Goal: Task Accomplishment & Management: Manage account settings

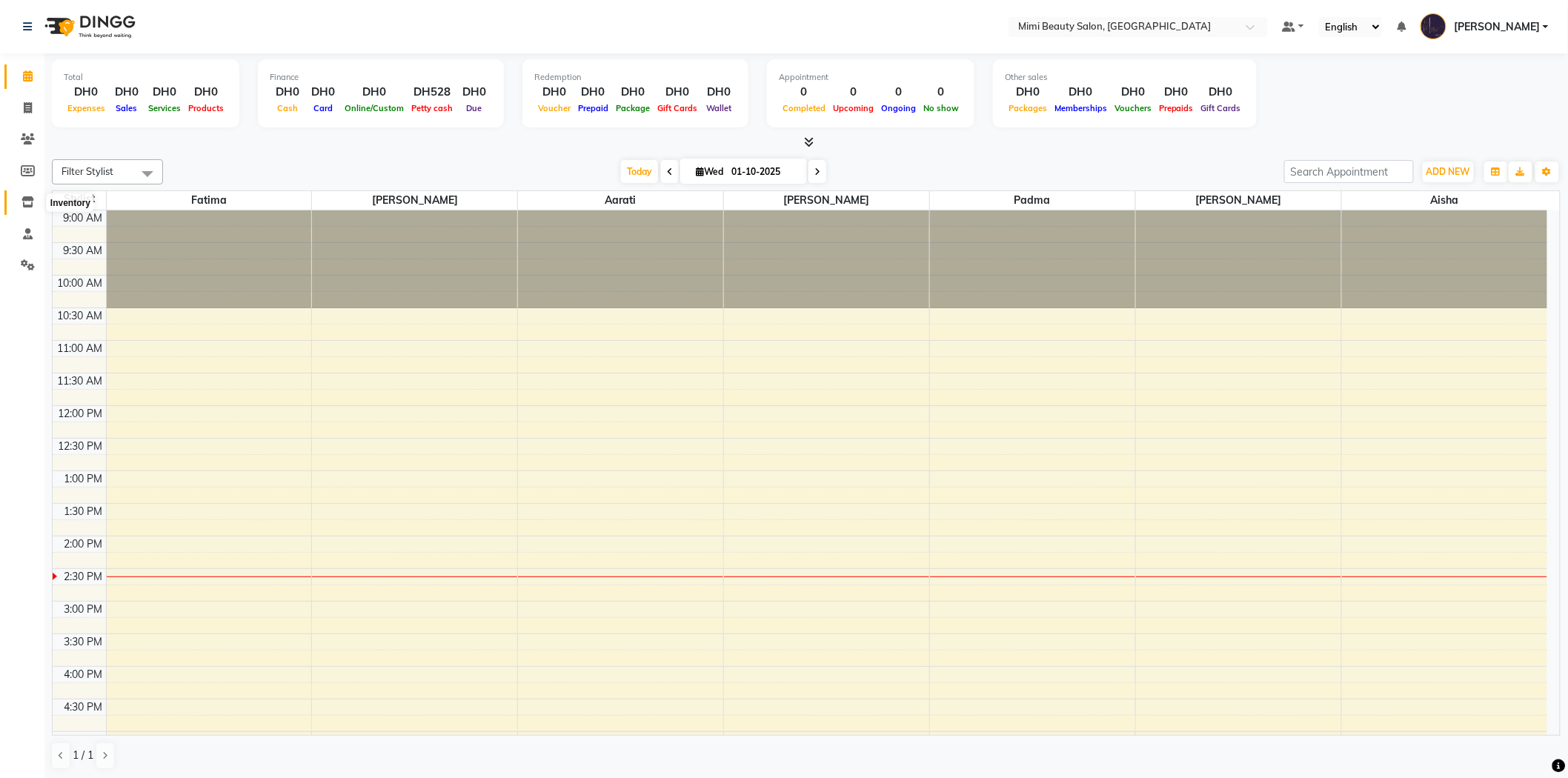
click at [27, 202] on icon at bounding box center [28, 202] width 12 height 11
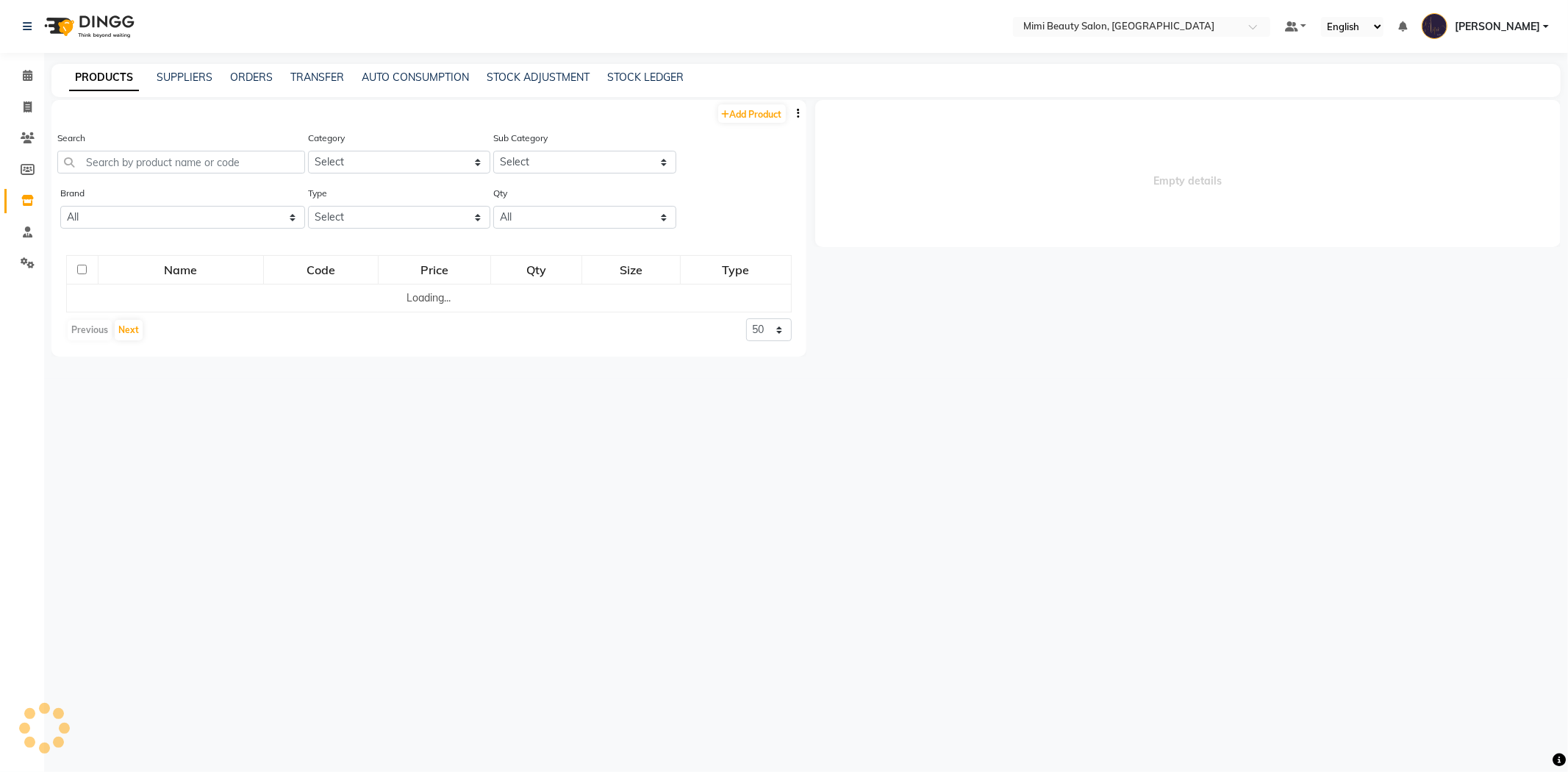
select select
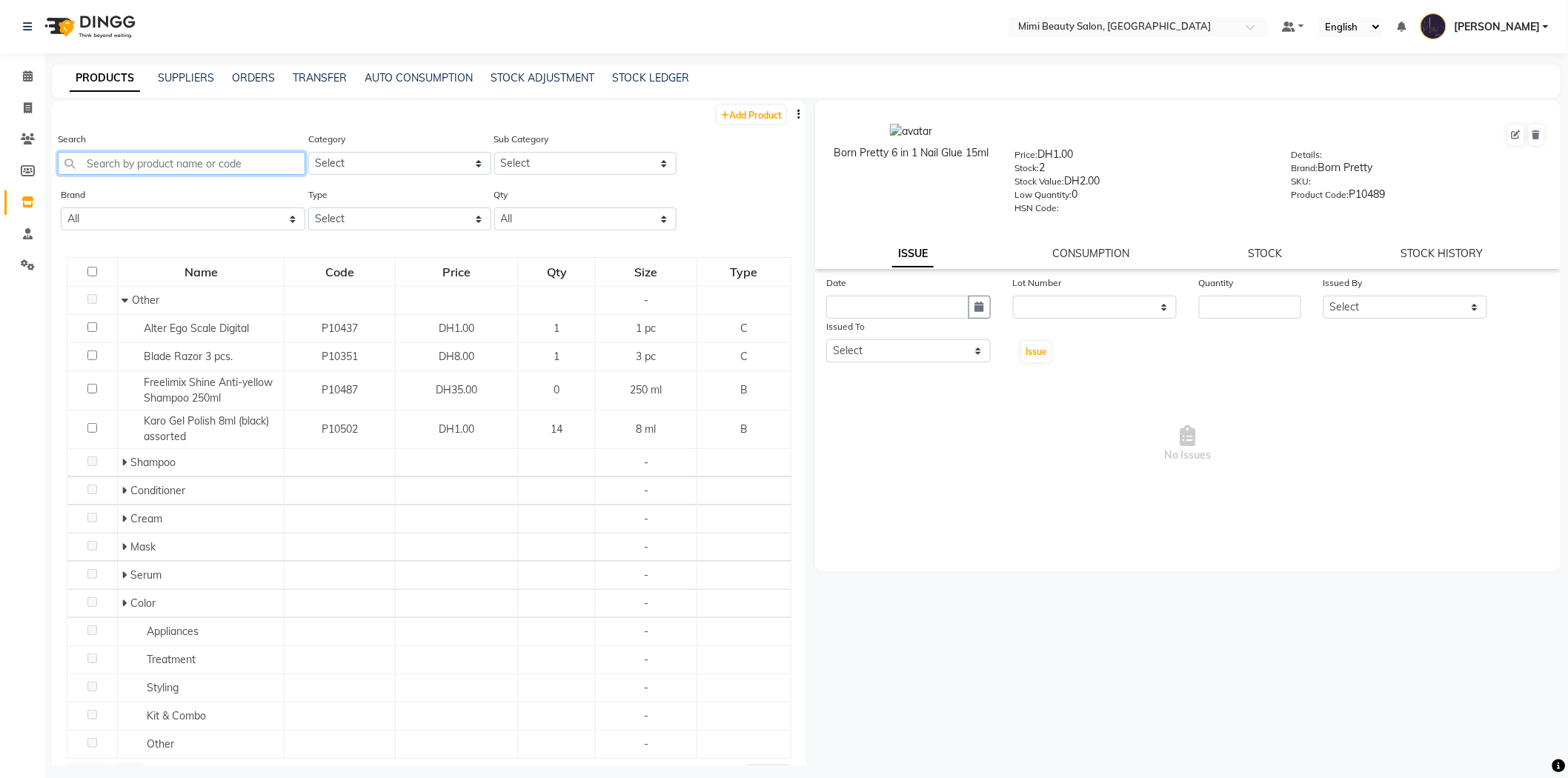
click at [139, 160] on input "text" at bounding box center [181, 163] width 248 height 23
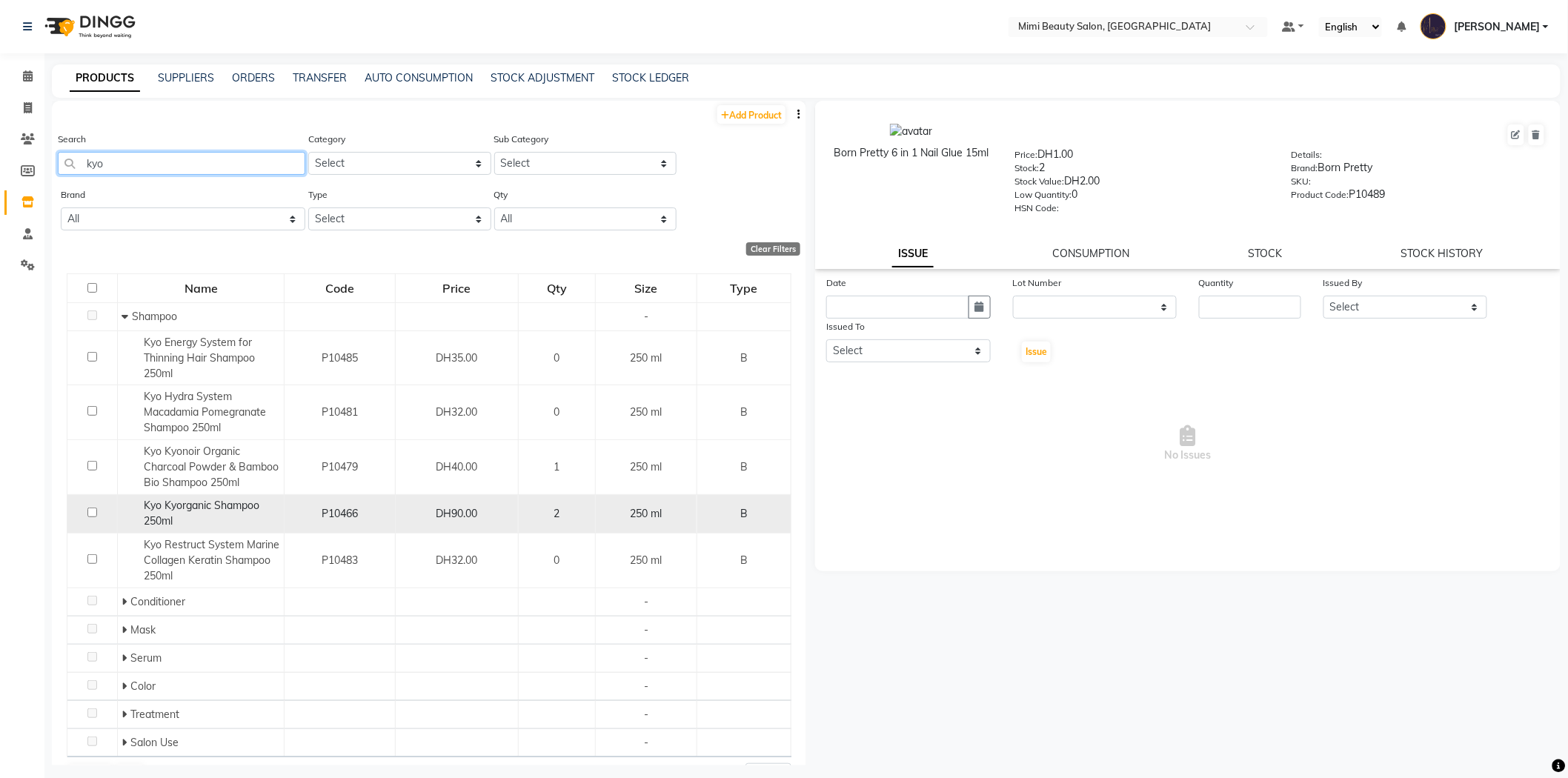
type input "kyo"
click at [208, 504] on span "Kyo Kyorganic Shampoo 250ml" at bounding box center [201, 512] width 116 height 28
select select
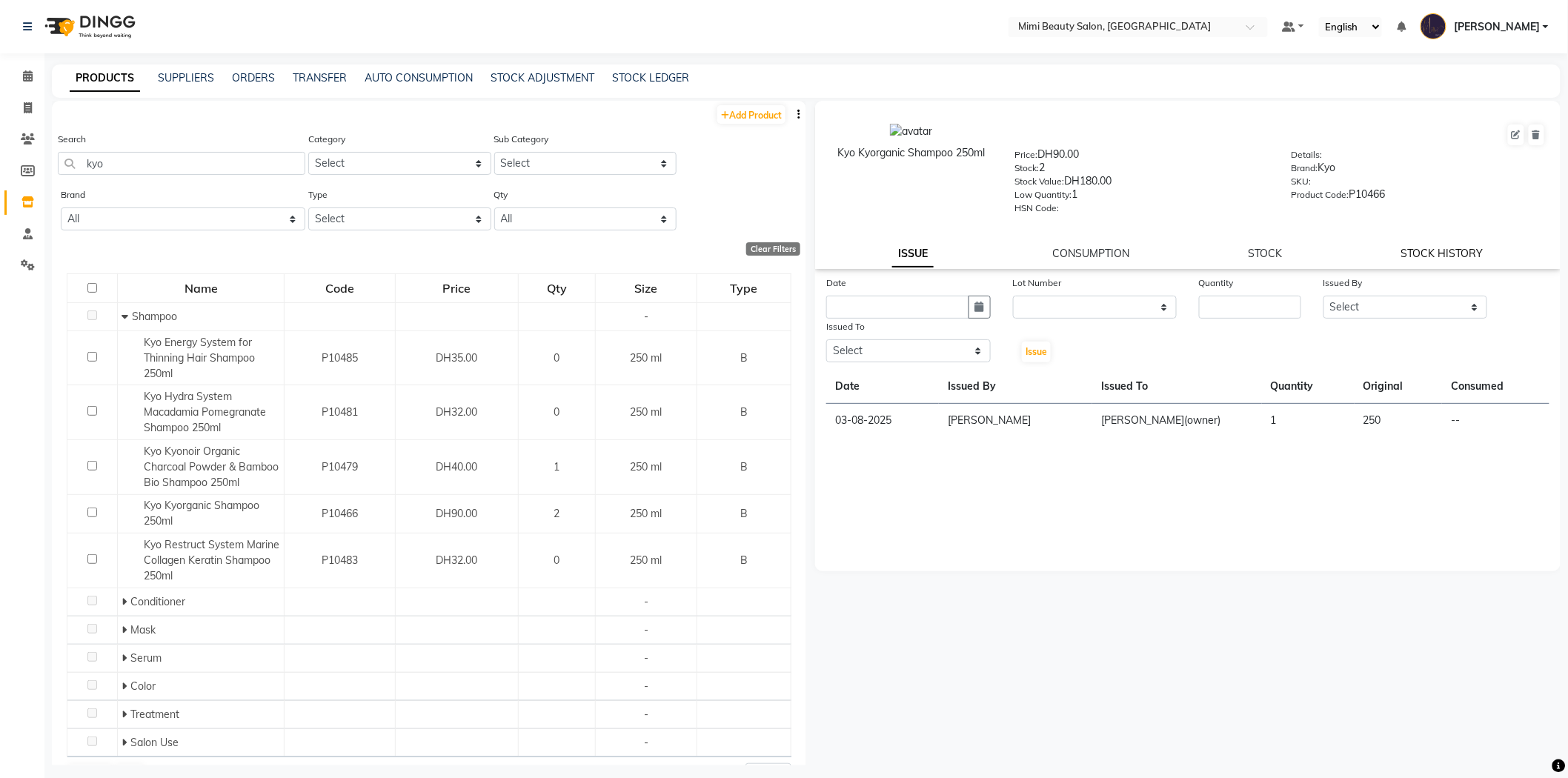
click at [1416, 251] on link "STOCK HISTORY" at bounding box center [1442, 253] width 83 height 13
select select "all"
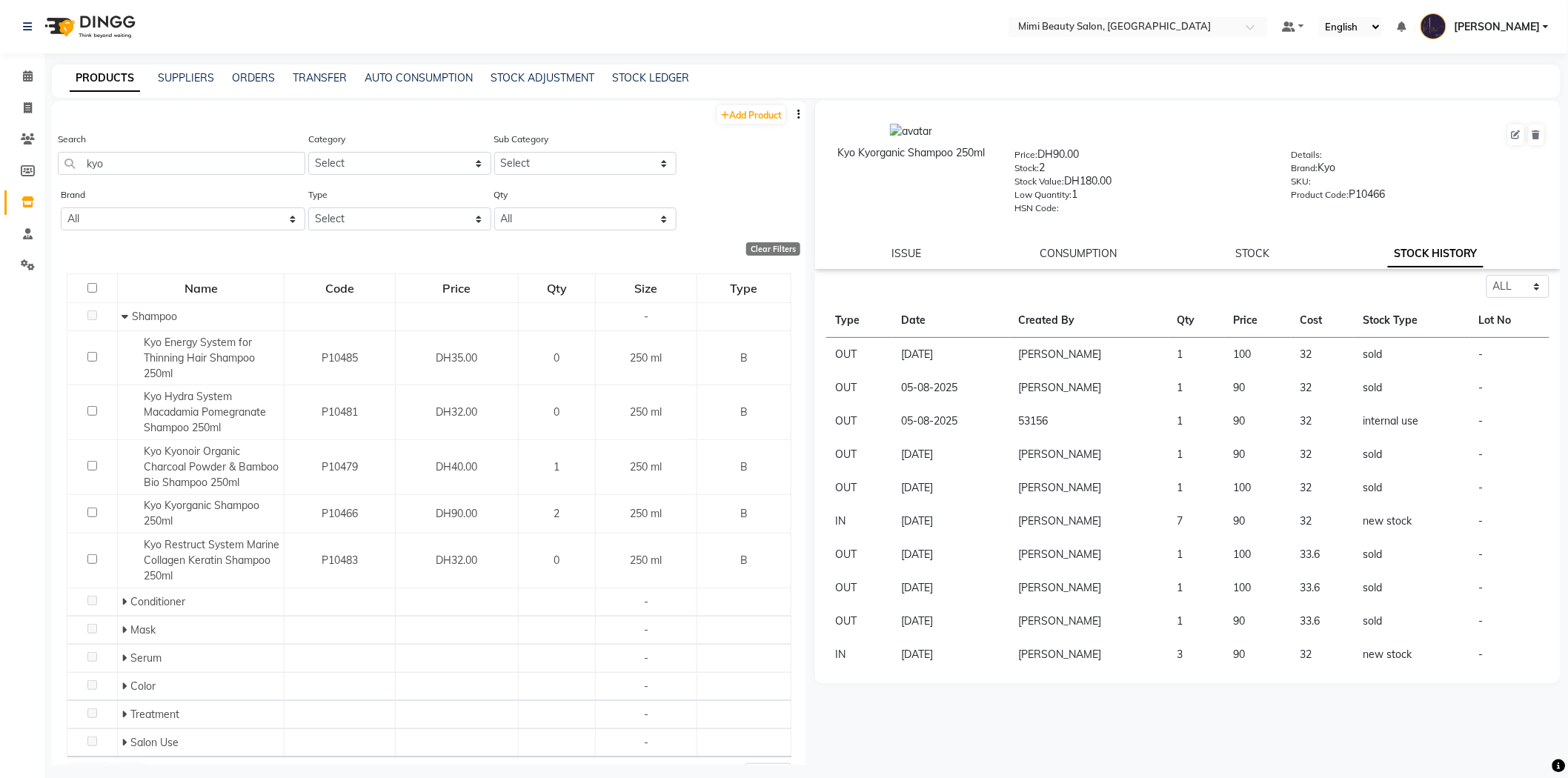
click at [912, 261] on div "ISSUE" at bounding box center [906, 253] width 29 height 15
click at [900, 250] on link "ISSUE" at bounding box center [906, 253] width 29 height 13
select select
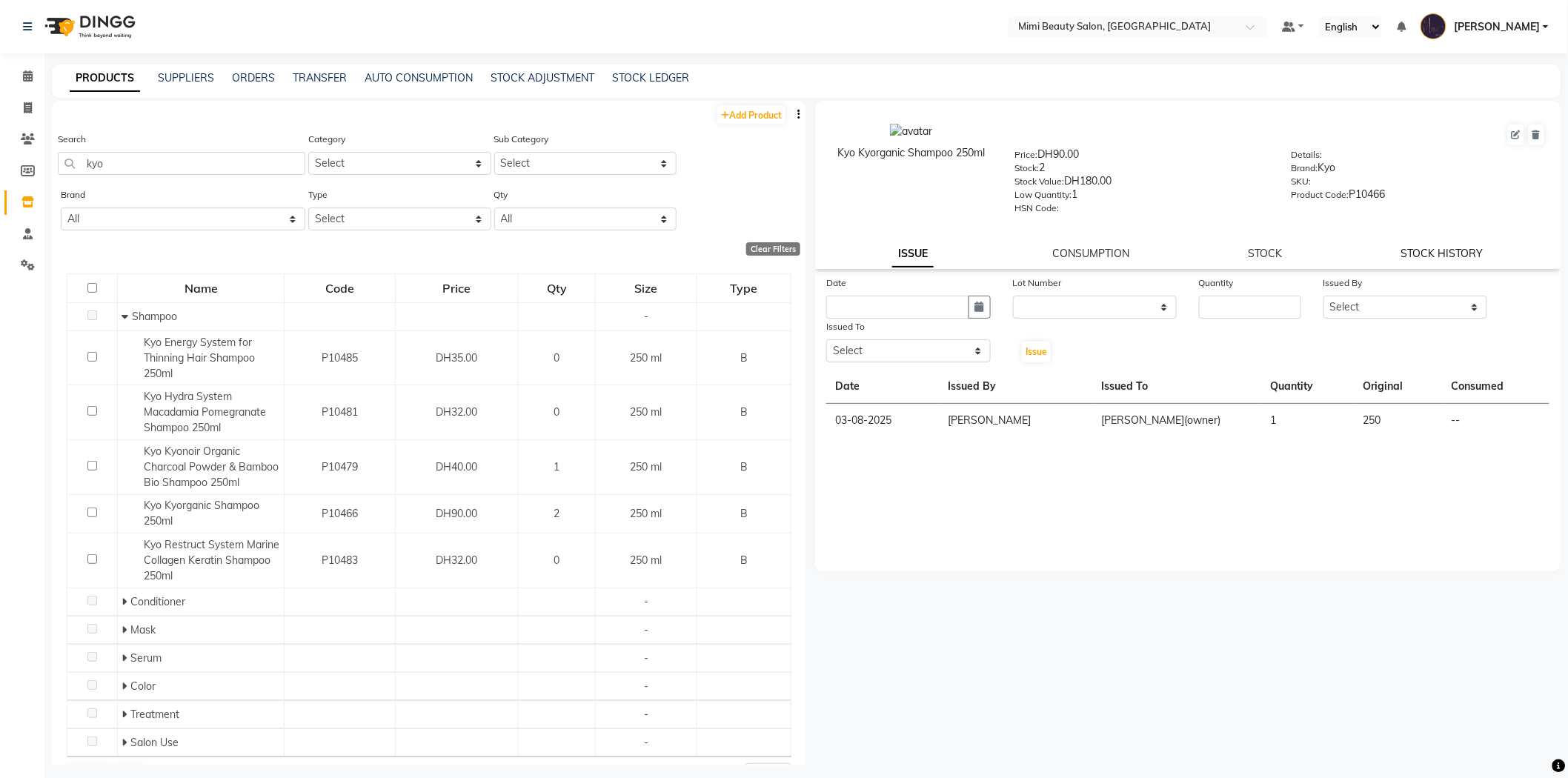
click at [1457, 250] on link "STOCK HISTORY" at bounding box center [1442, 253] width 83 height 13
select select "all"
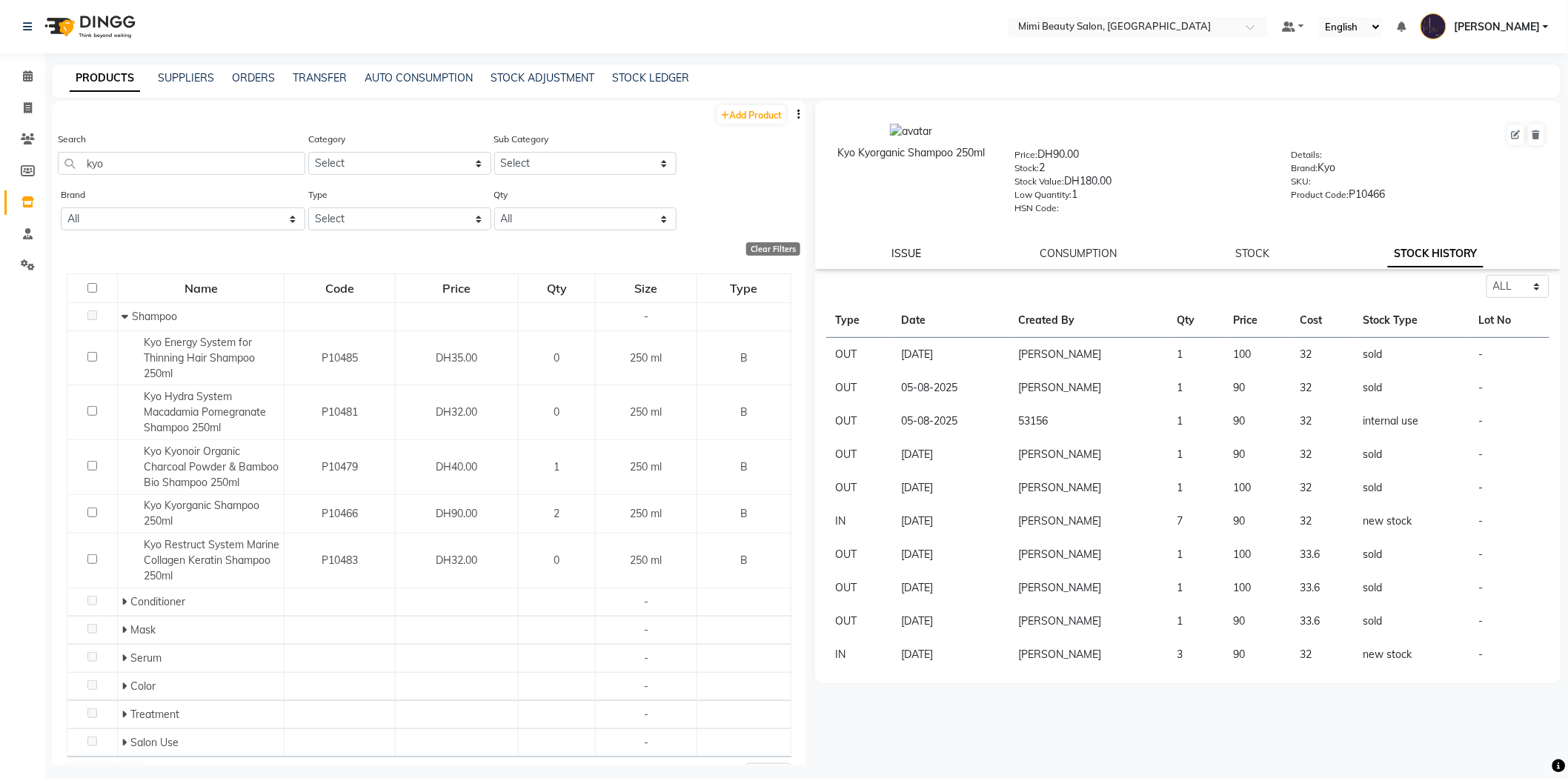
click at [906, 252] on link "ISSUE" at bounding box center [906, 253] width 29 height 13
select select
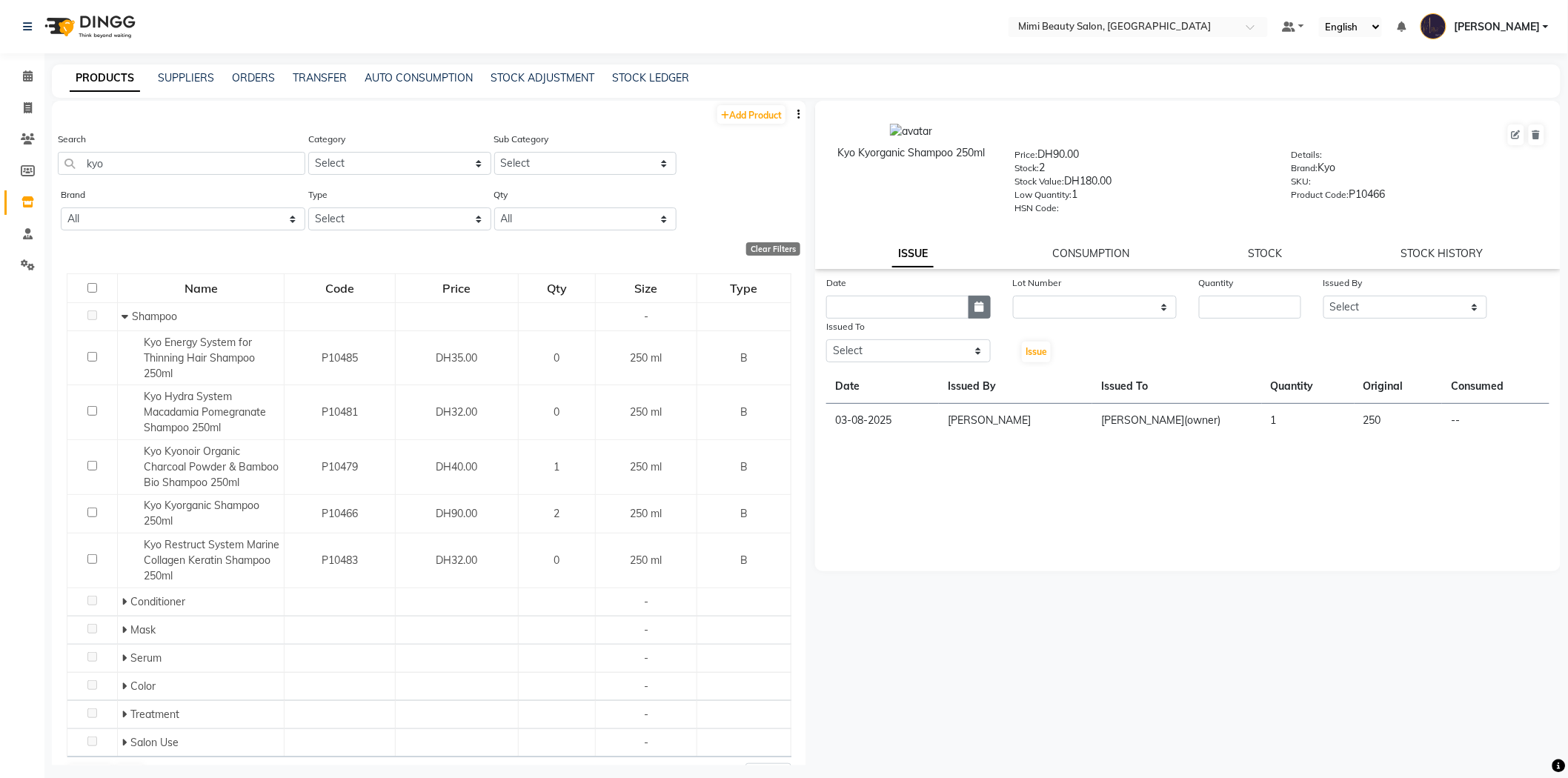
click at [975, 305] on icon "button" at bounding box center [979, 306] width 9 height 10
select select "10"
select select "2025"
click at [887, 383] on div "1" at bounding box center [888, 383] width 24 height 24
type input "01-10-2025"
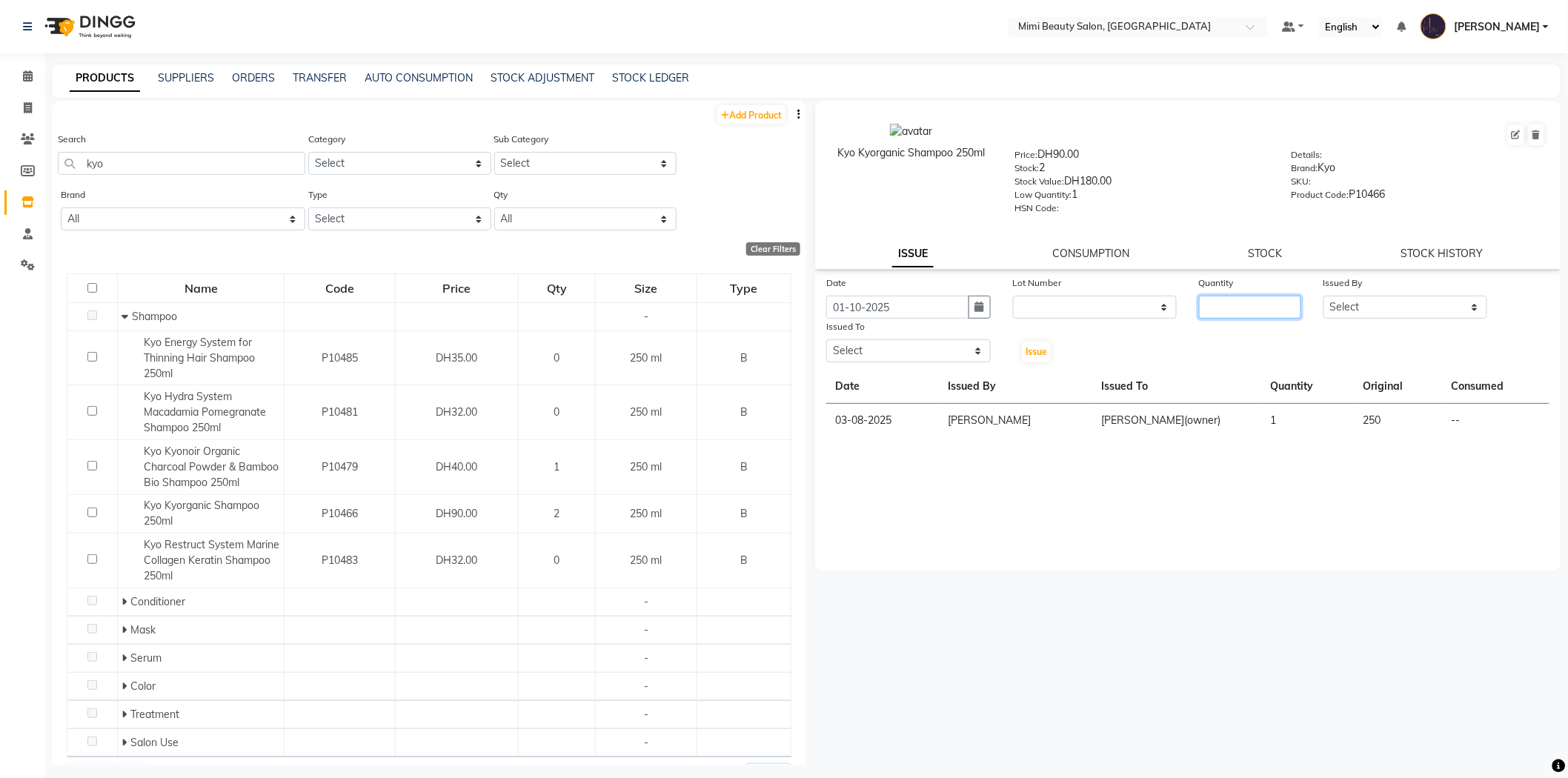
click at [1224, 312] on input "number" at bounding box center [1250, 306] width 103 height 23
type input "1"
click at [1335, 308] on select "Select [PERSON_NAME] [PERSON_NAME] Alya [MEDICAL_DATA][PERSON_NAME] [PERSON_NAM…" at bounding box center [1405, 306] width 164 height 23
select select "53156"
click at [1323, 296] on select "Select [PERSON_NAME] [PERSON_NAME] Alya [MEDICAL_DATA][PERSON_NAME] [PERSON_NAM…" at bounding box center [1405, 306] width 164 height 23
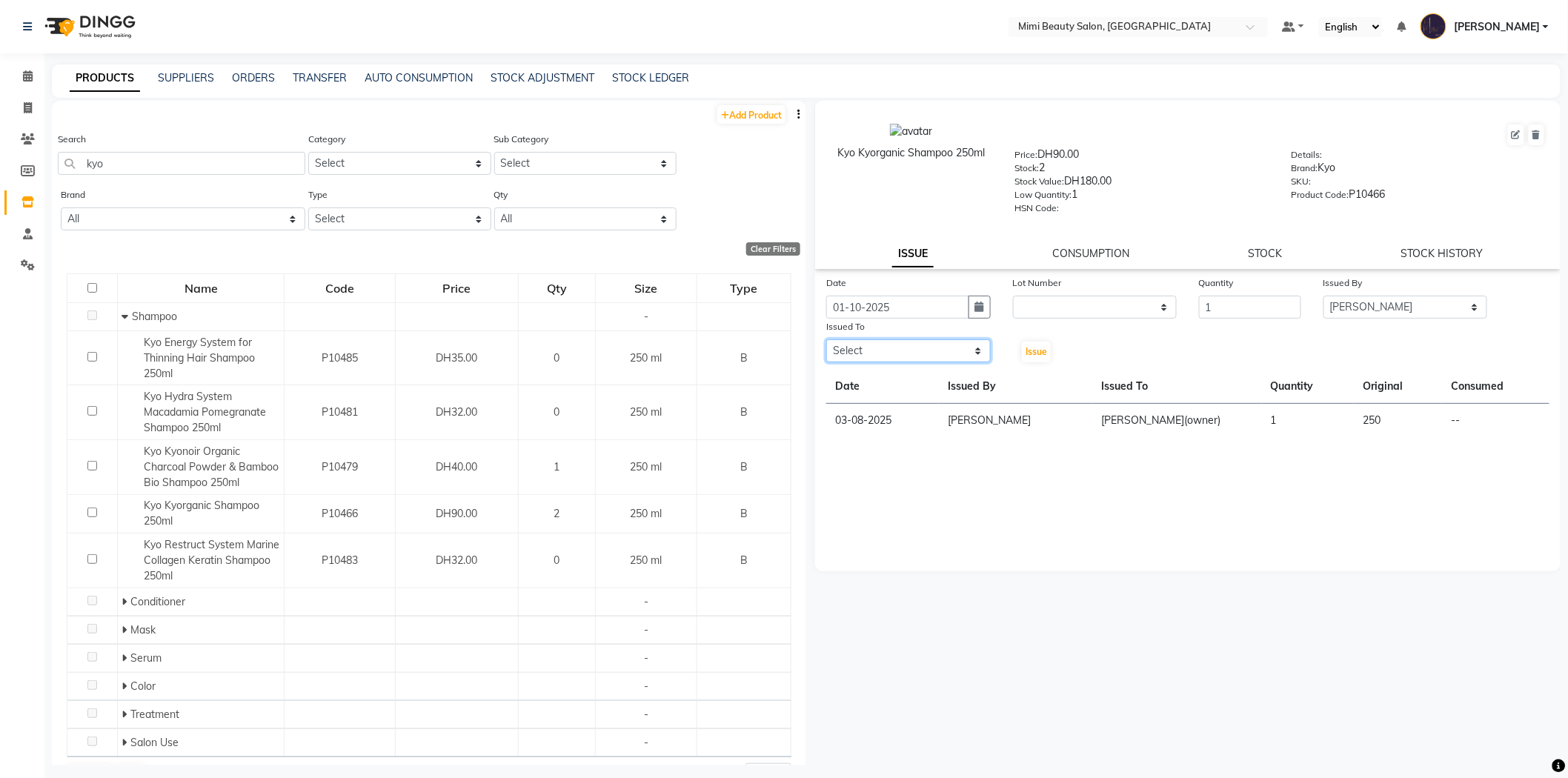
click at [883, 354] on select "Select [PERSON_NAME] [PERSON_NAME] Alya [MEDICAL_DATA][PERSON_NAME] [PERSON_NAM…" at bounding box center [907, 351] width 164 height 23
select select "52696"
click at [826, 340] on select "Select [PERSON_NAME] [PERSON_NAME] Alya [MEDICAL_DATA][PERSON_NAME] [PERSON_NAM…" at bounding box center [907, 351] width 164 height 23
click at [1031, 350] on span "Issue" at bounding box center [1036, 352] width 22 height 11
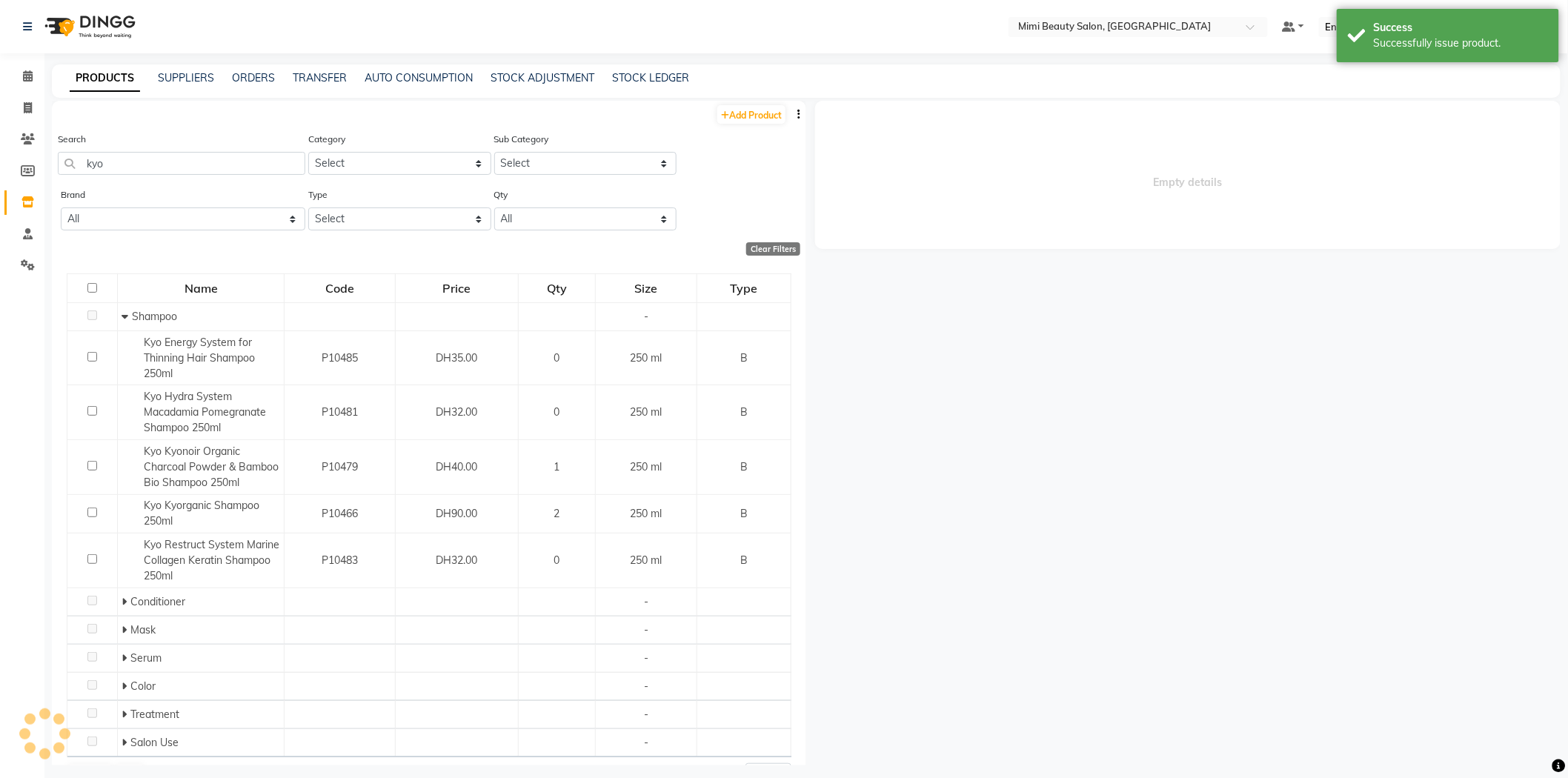
select select
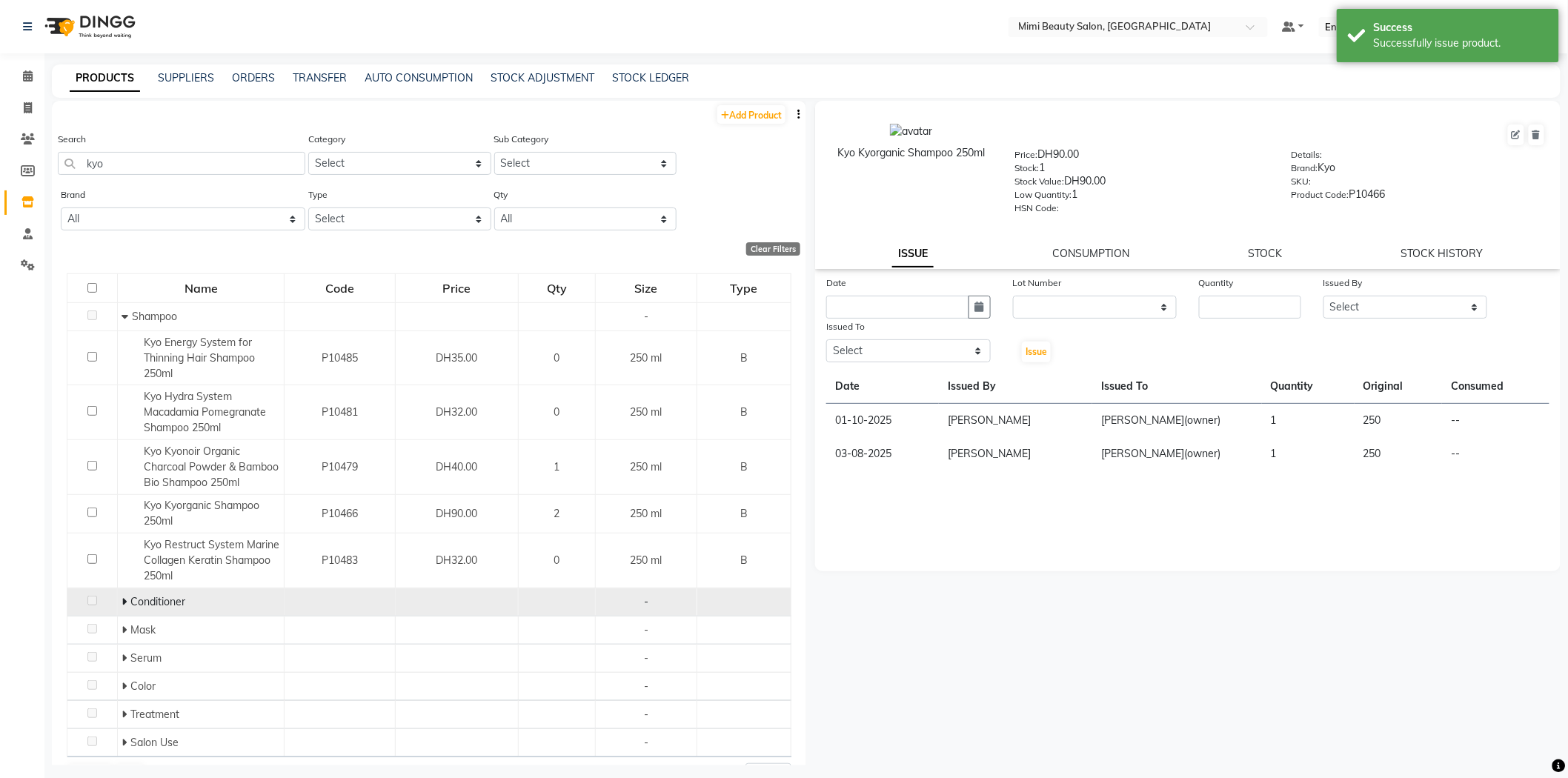
click at [126, 602] on span at bounding box center [125, 602] width 9 height 13
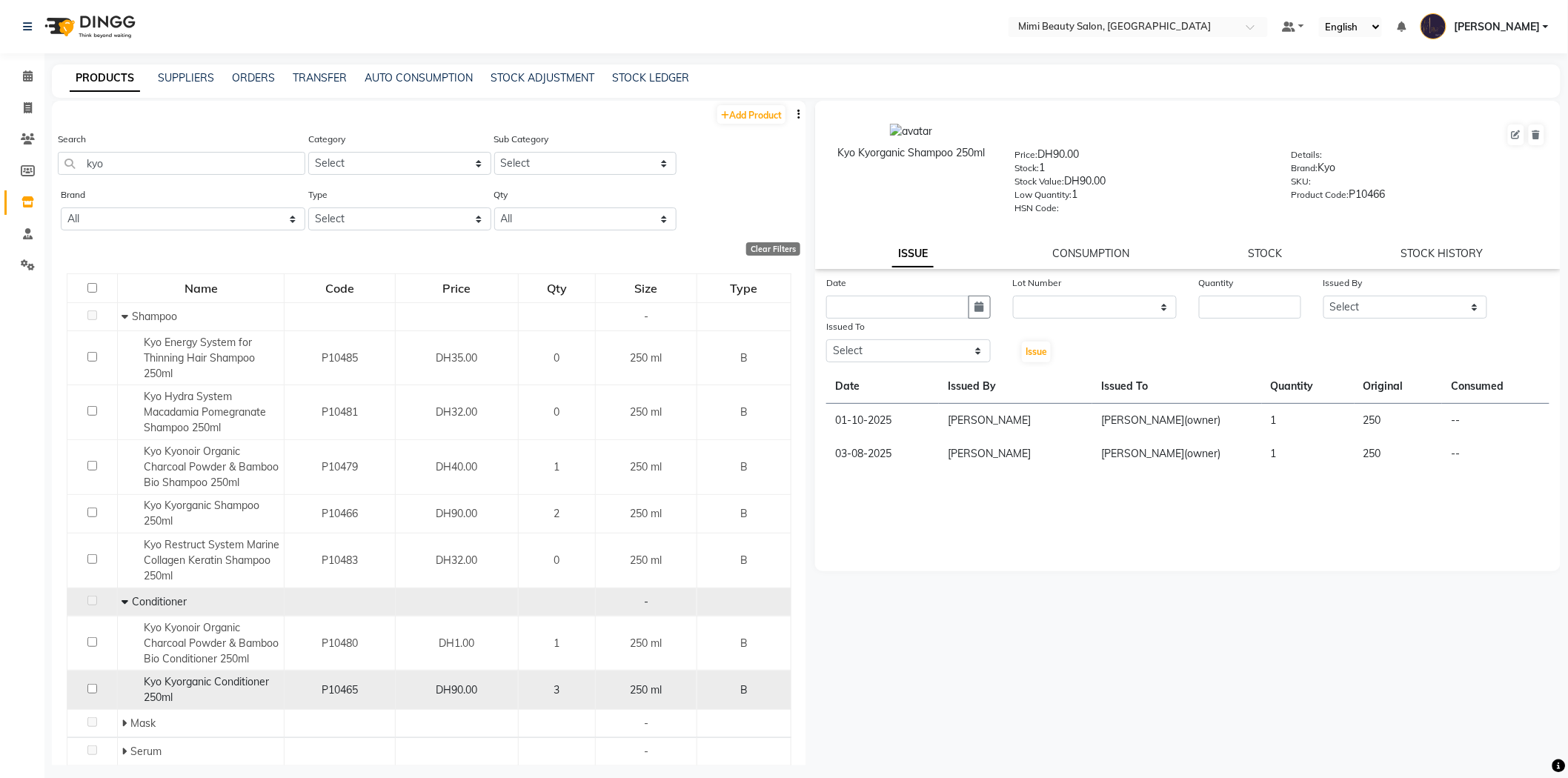
click at [216, 691] on div "Kyo Kyorganic Conditioner 250ml" at bounding box center [200, 689] width 159 height 31
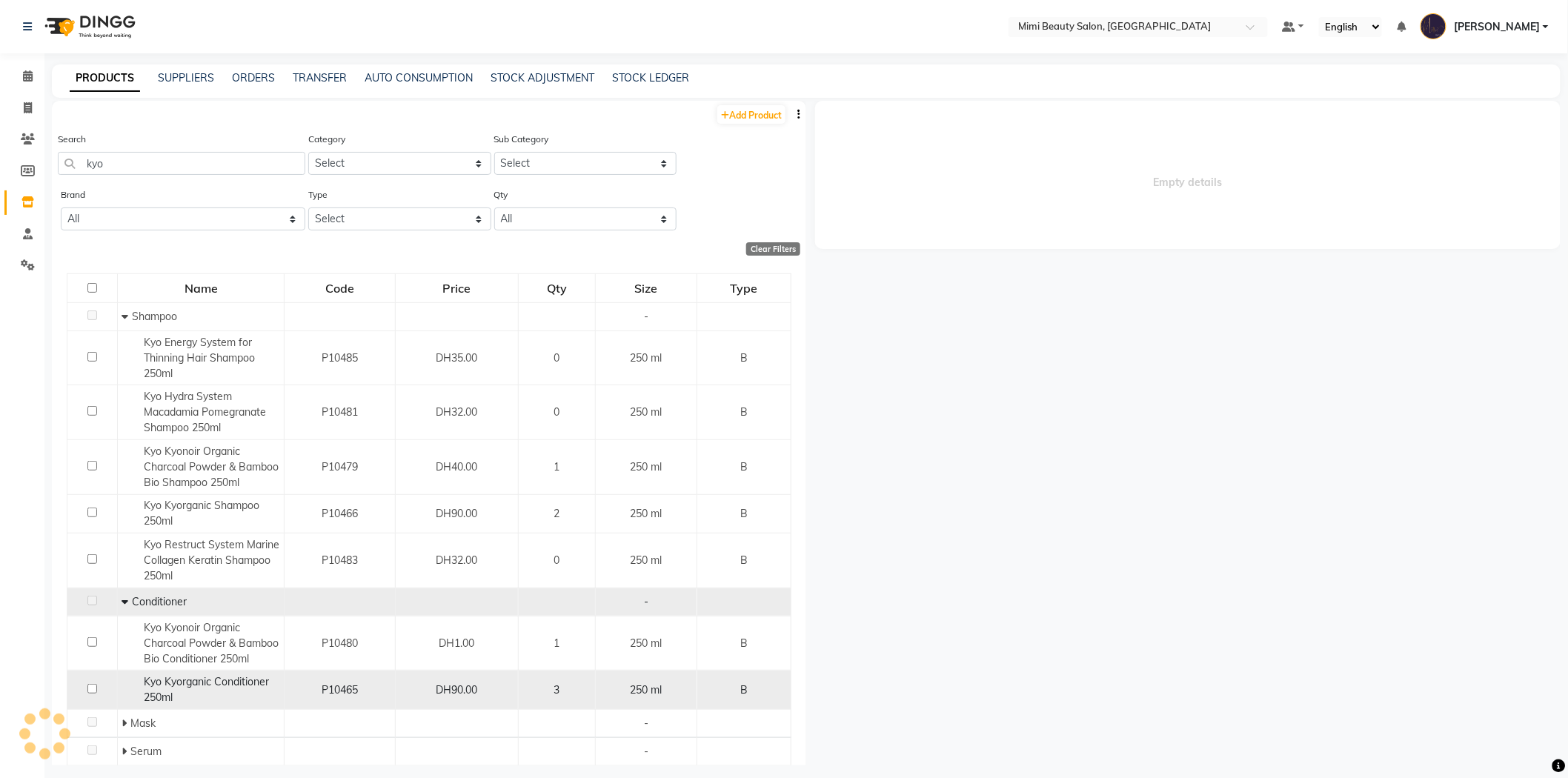
select select
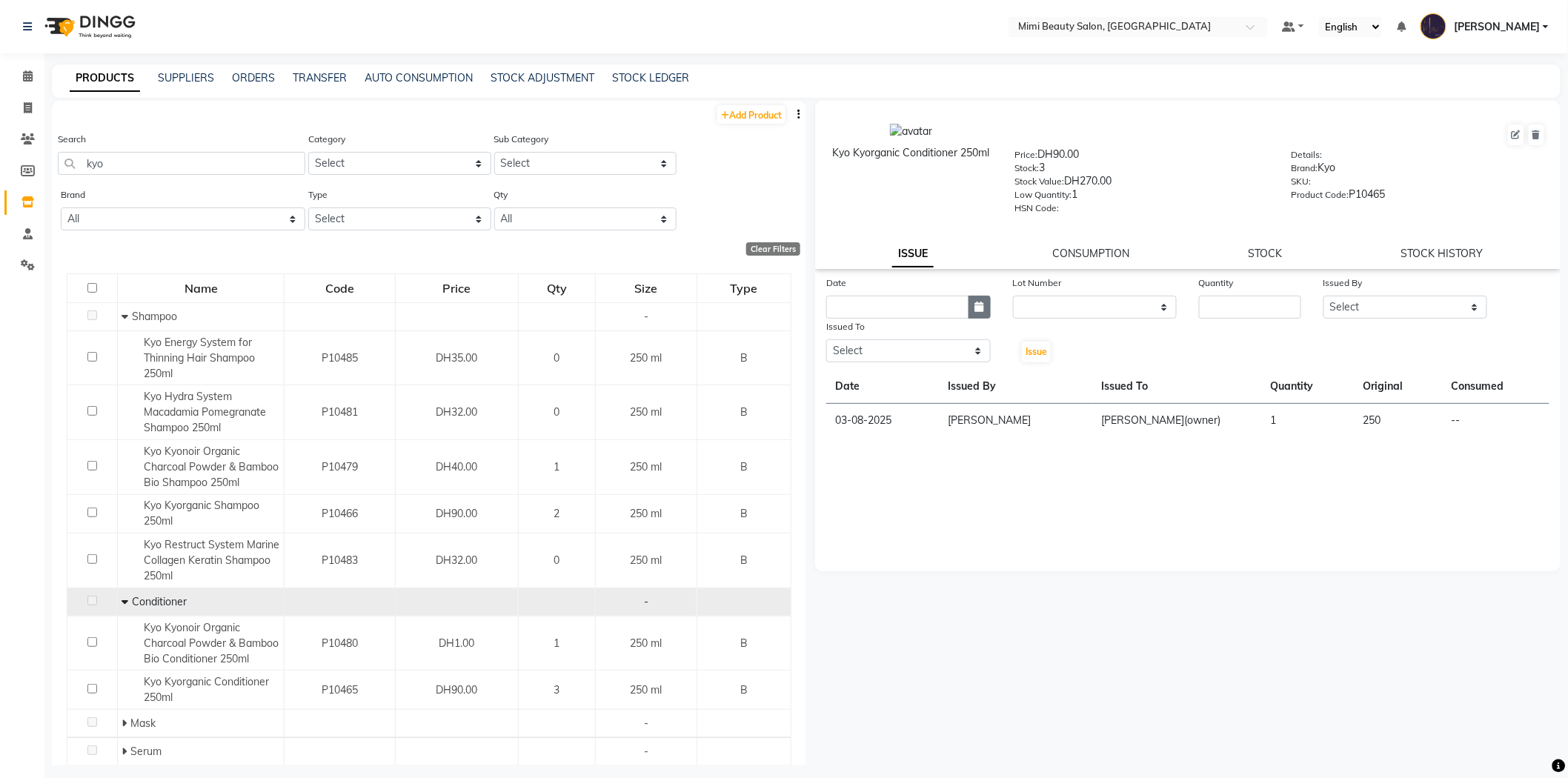
click at [977, 311] on icon "button" at bounding box center [979, 306] width 9 height 10
select select "10"
select select "2025"
click at [1302, 313] on div "Quantity" at bounding box center [1249, 297] width 124 height 44
click at [1275, 312] on input "number" at bounding box center [1250, 306] width 103 height 23
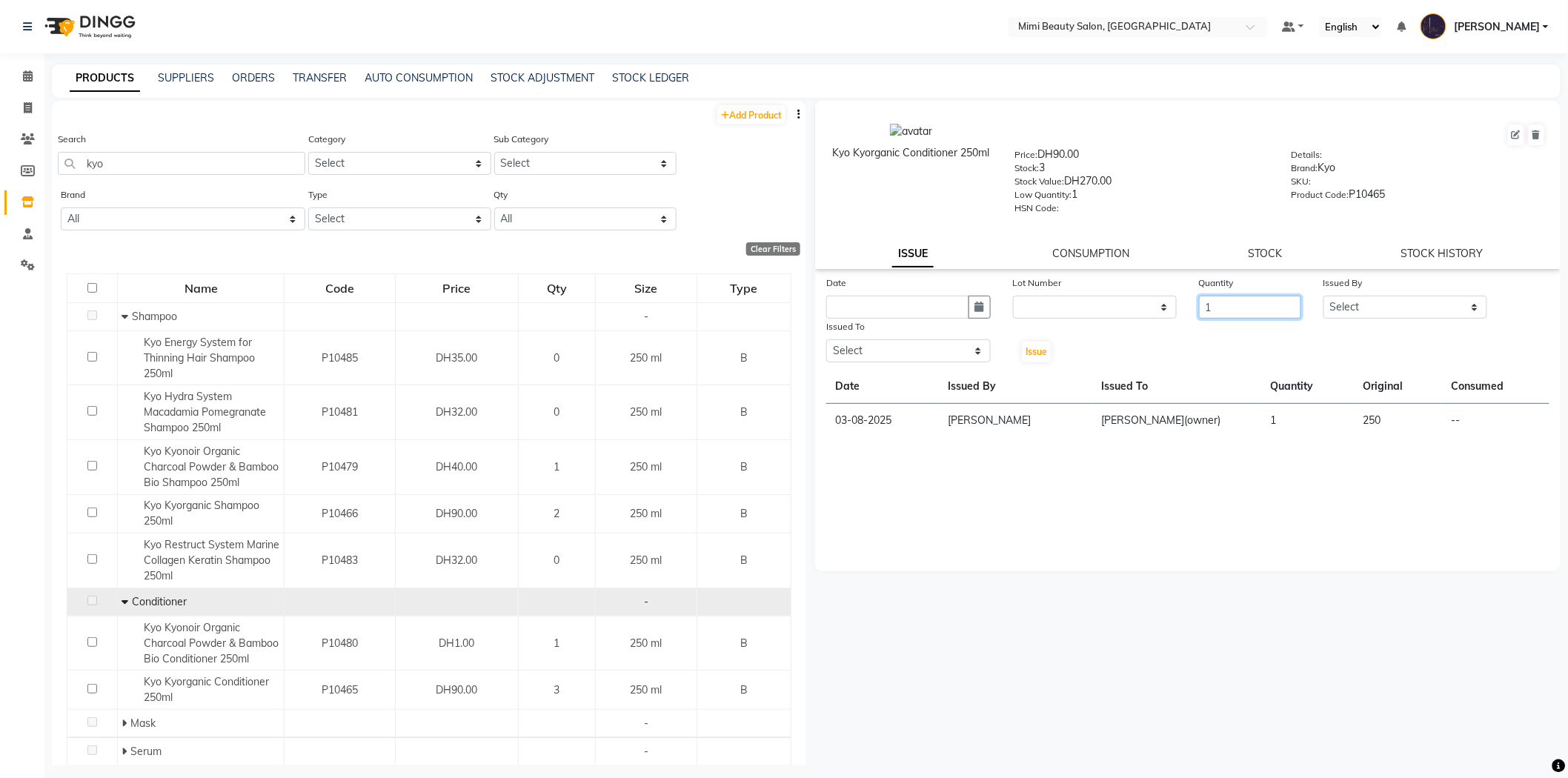
type input "1"
click at [1359, 312] on select "Select [PERSON_NAME] [PERSON_NAME] Alya [MEDICAL_DATA][PERSON_NAME] [PERSON_NAM…" at bounding box center [1405, 306] width 164 height 23
select select "53156"
click at [1323, 296] on select "Select [PERSON_NAME] [PERSON_NAME] Alya [MEDICAL_DATA][PERSON_NAME] [PERSON_NAM…" at bounding box center [1405, 306] width 164 height 23
click at [910, 352] on select "Select [PERSON_NAME] [PERSON_NAME] Alya [MEDICAL_DATA][PERSON_NAME] [PERSON_NAM…" at bounding box center [907, 351] width 164 height 23
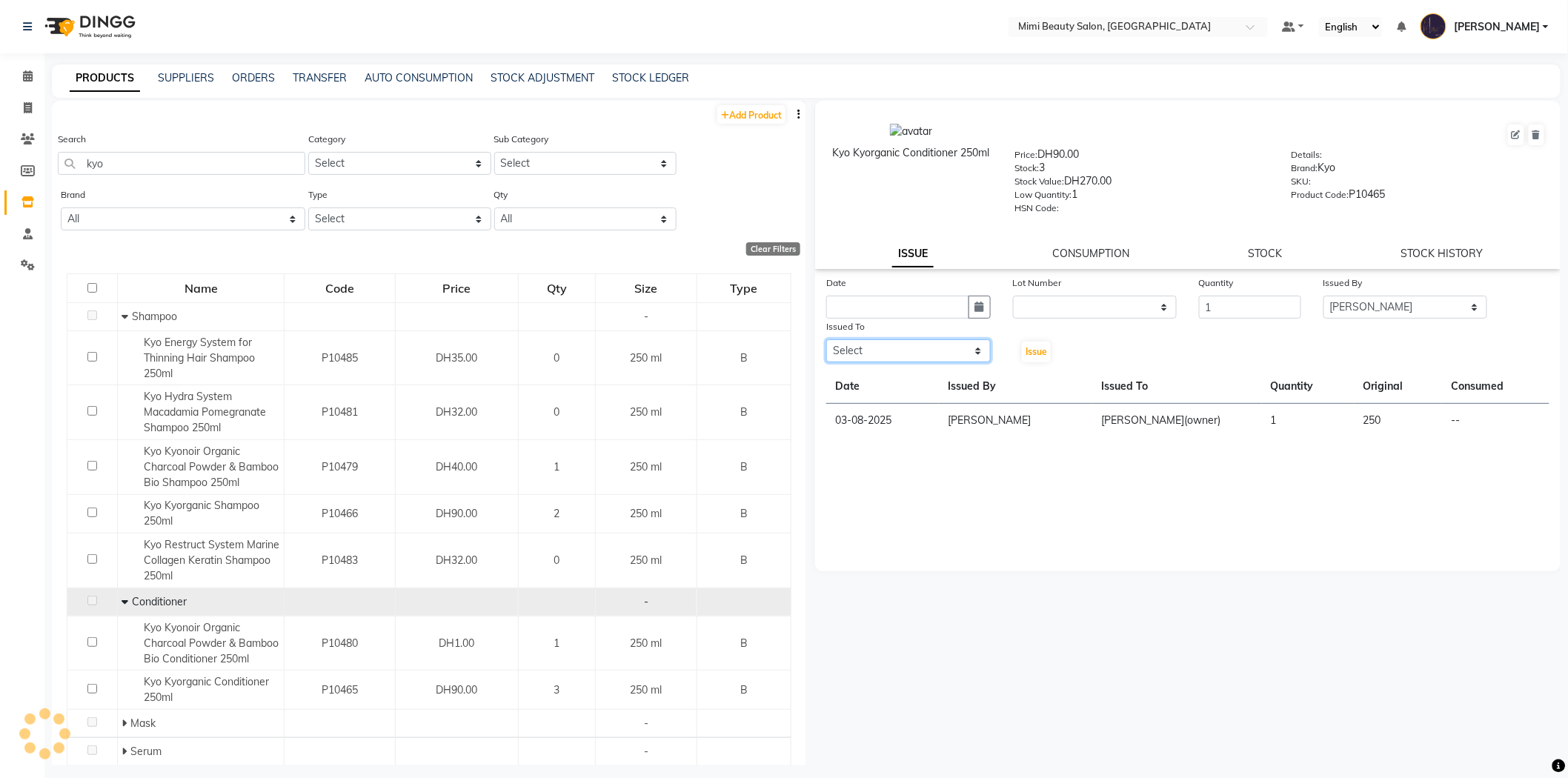
click at [826, 340] on select "Select [PERSON_NAME] [PERSON_NAME] Alya [MEDICAL_DATA][PERSON_NAME] [PERSON_NAM…" at bounding box center [907, 351] width 164 height 23
click at [28, 140] on icon at bounding box center [28, 139] width 14 height 11
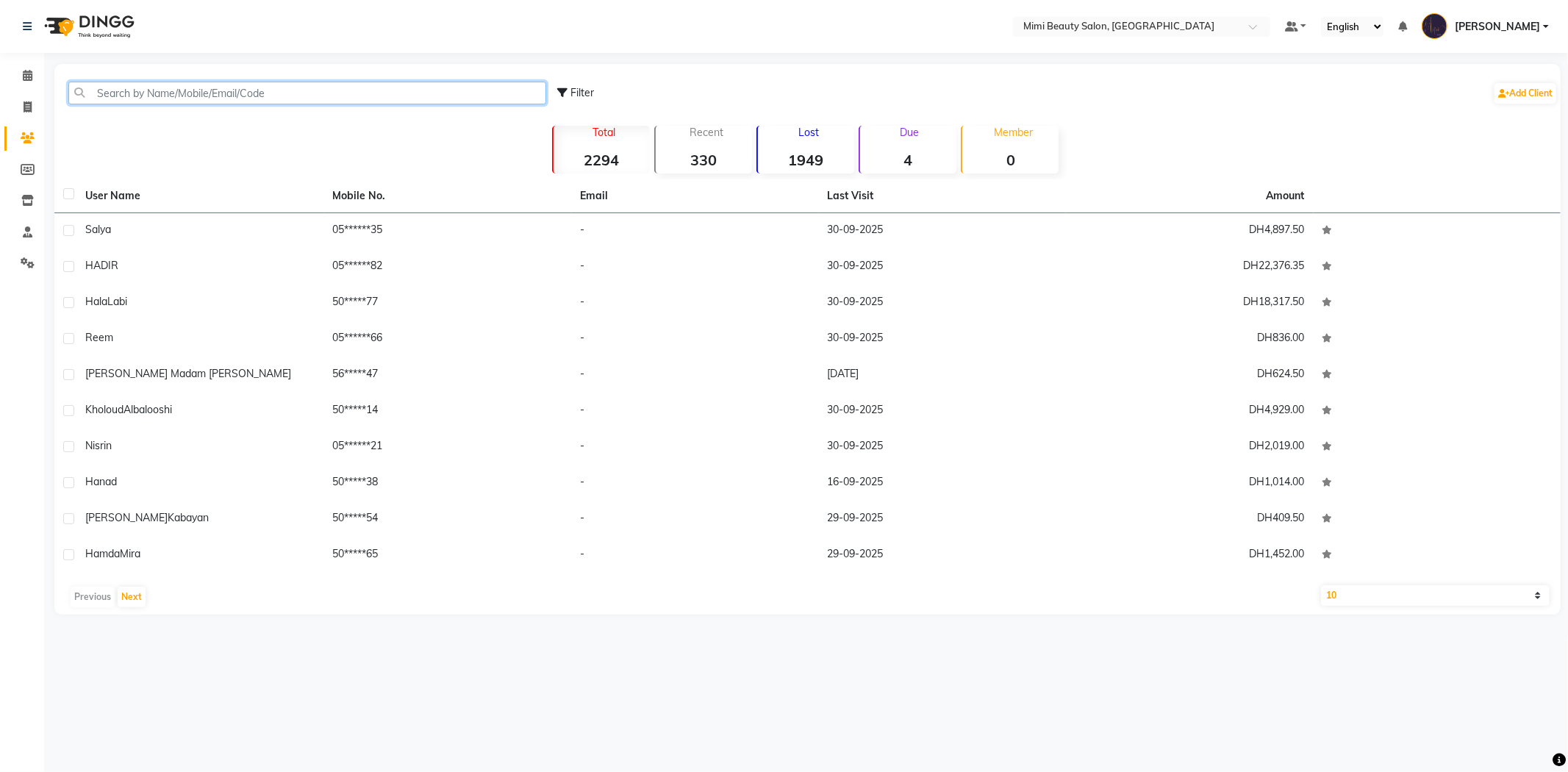
click at [122, 95] on input "text" at bounding box center [307, 93] width 477 height 23
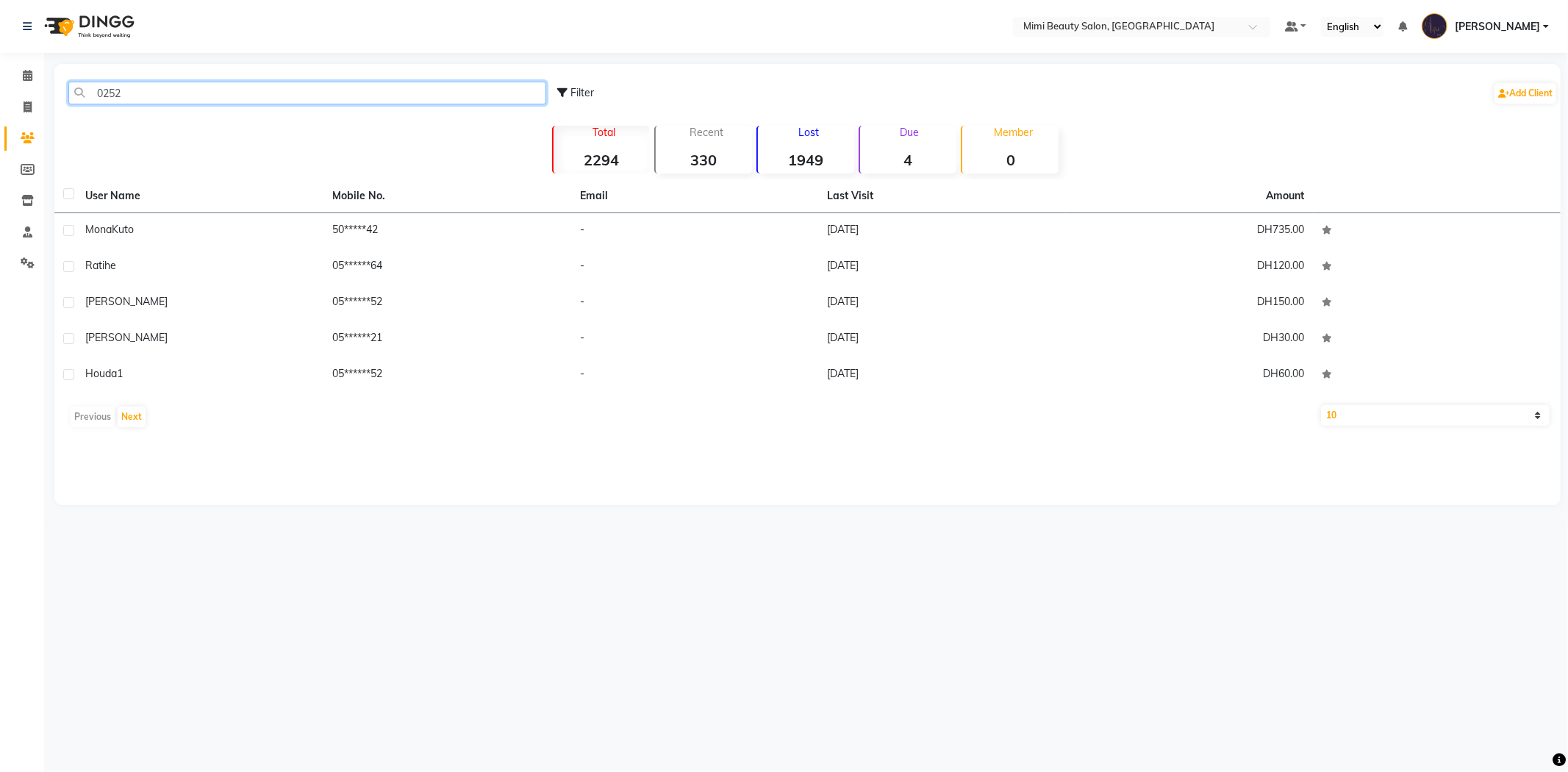
click at [96, 92] on input "0252" at bounding box center [307, 93] width 477 height 23
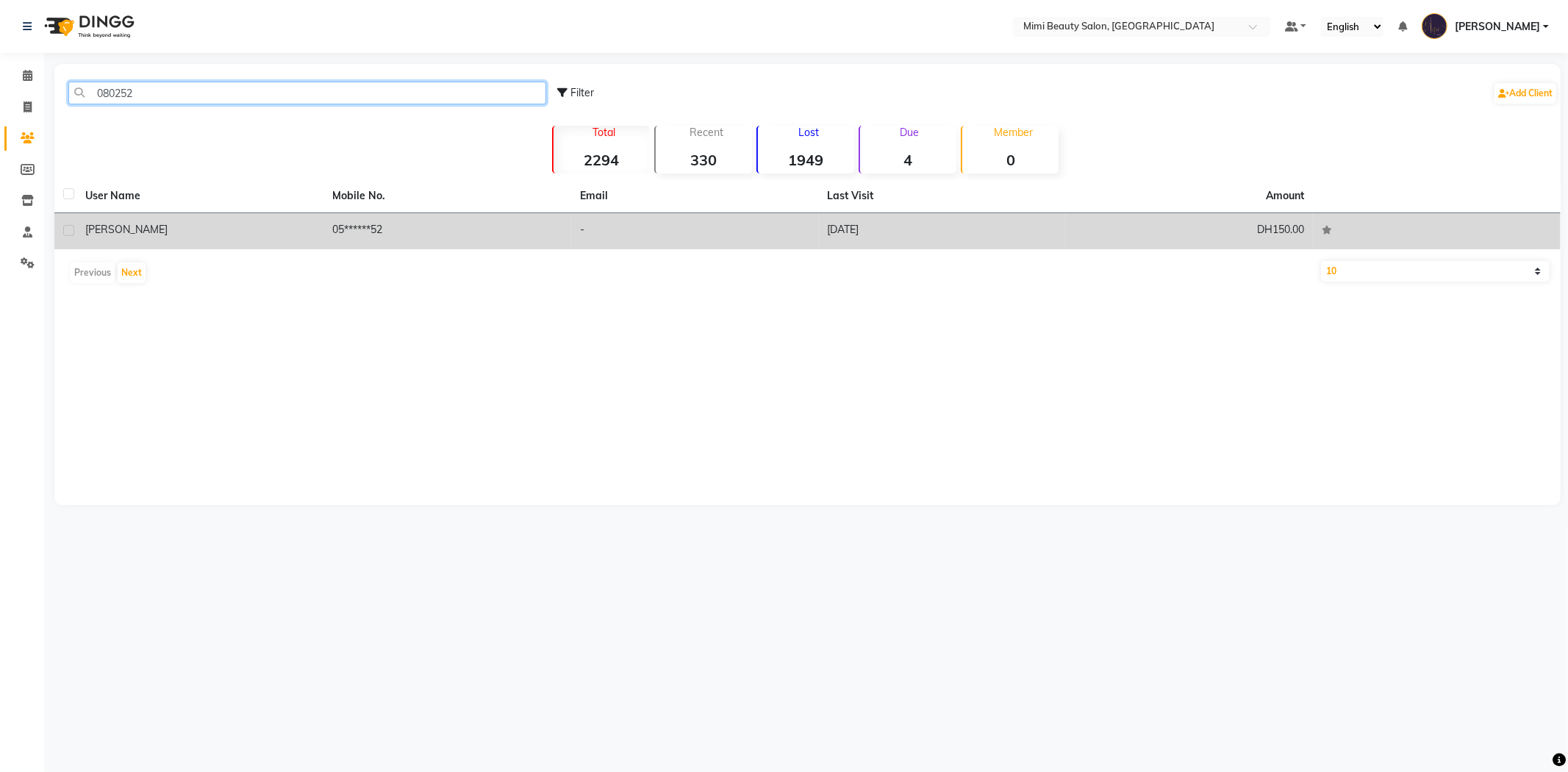
type input "080252"
click at [122, 233] on span "[PERSON_NAME]" at bounding box center [126, 230] width 82 height 13
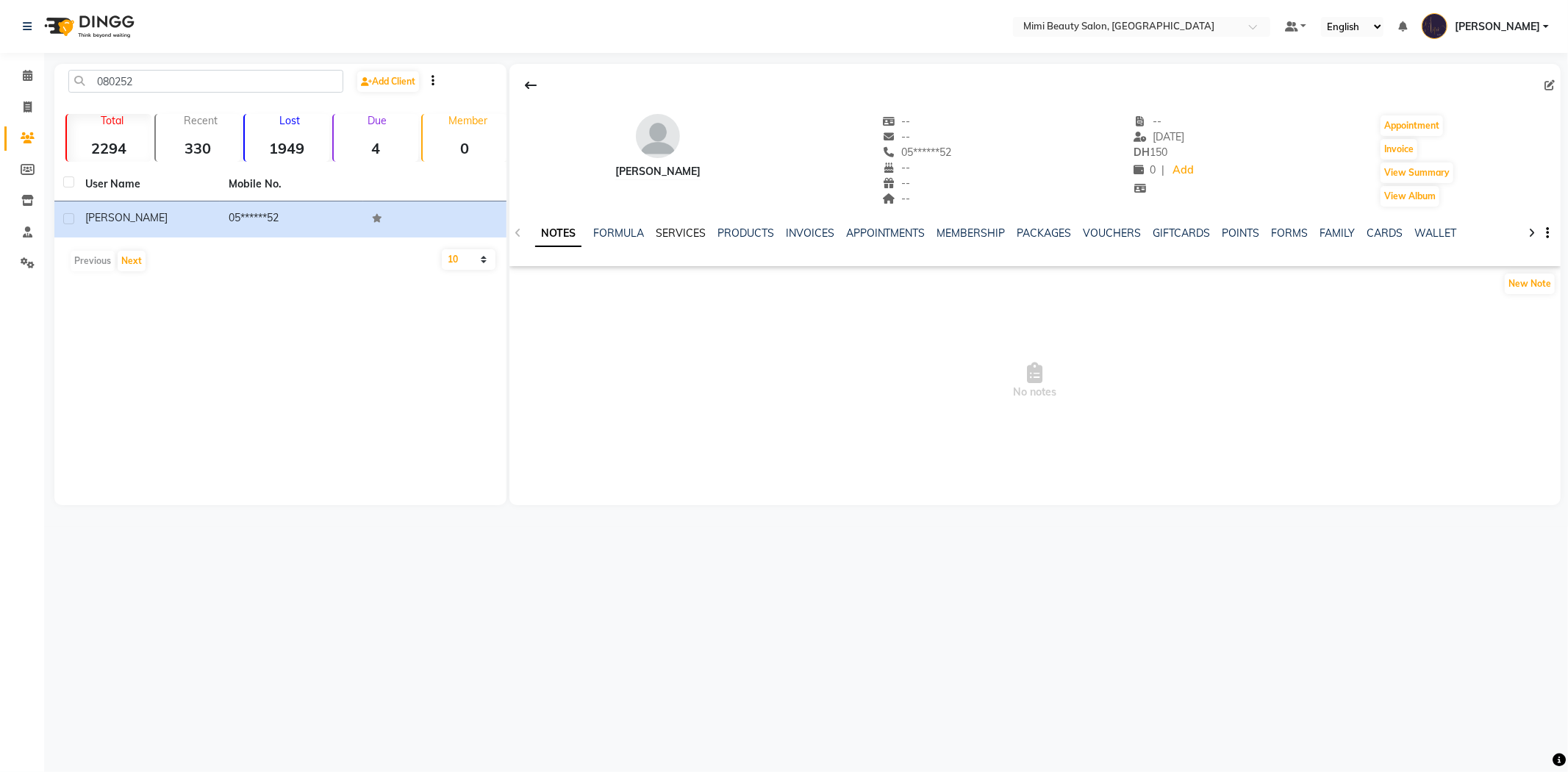
click at [692, 229] on link "SERVICES" at bounding box center [680, 233] width 50 height 13
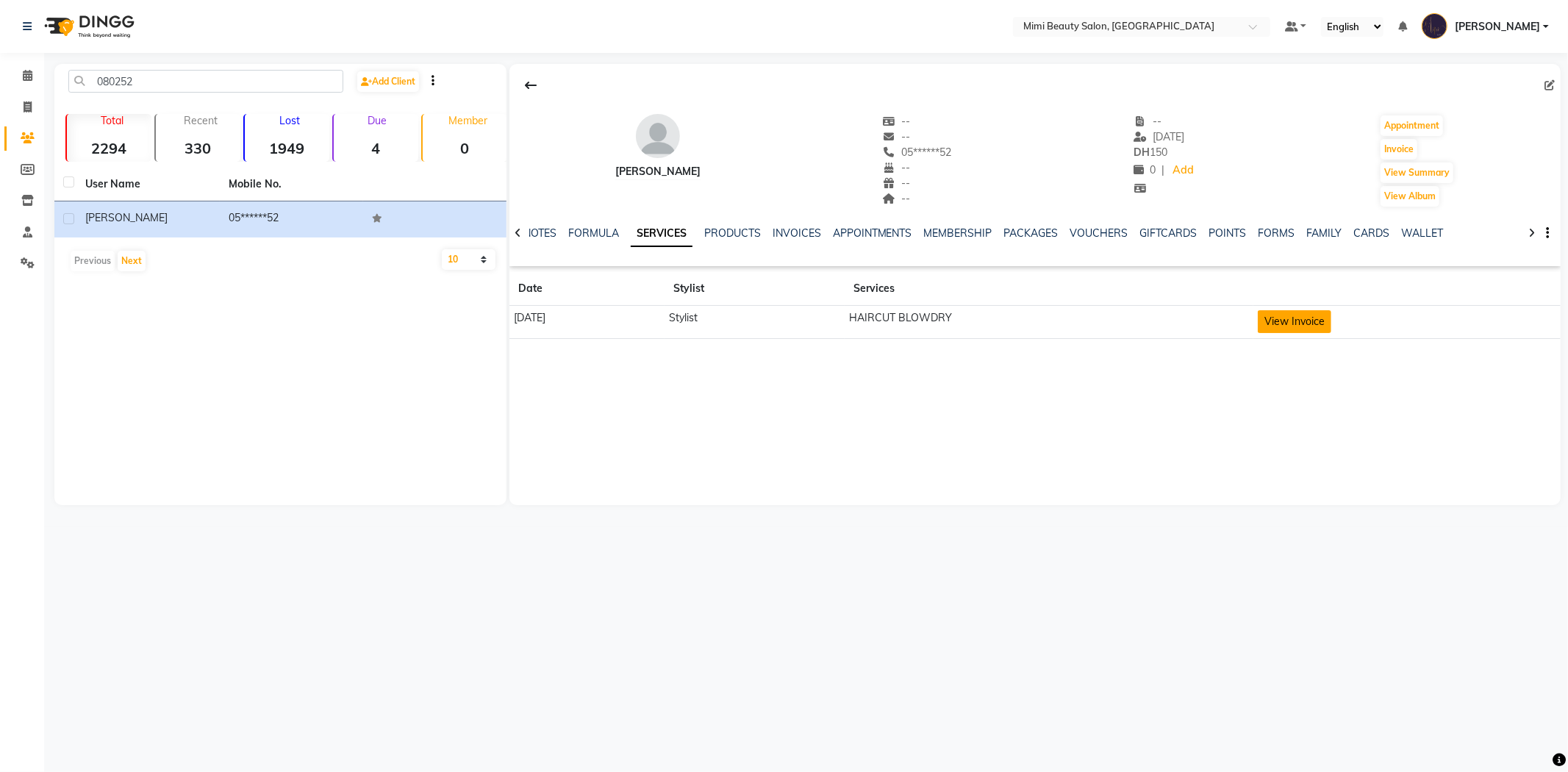
click at [1323, 323] on button "View Invoice" at bounding box center [1295, 321] width 73 height 23
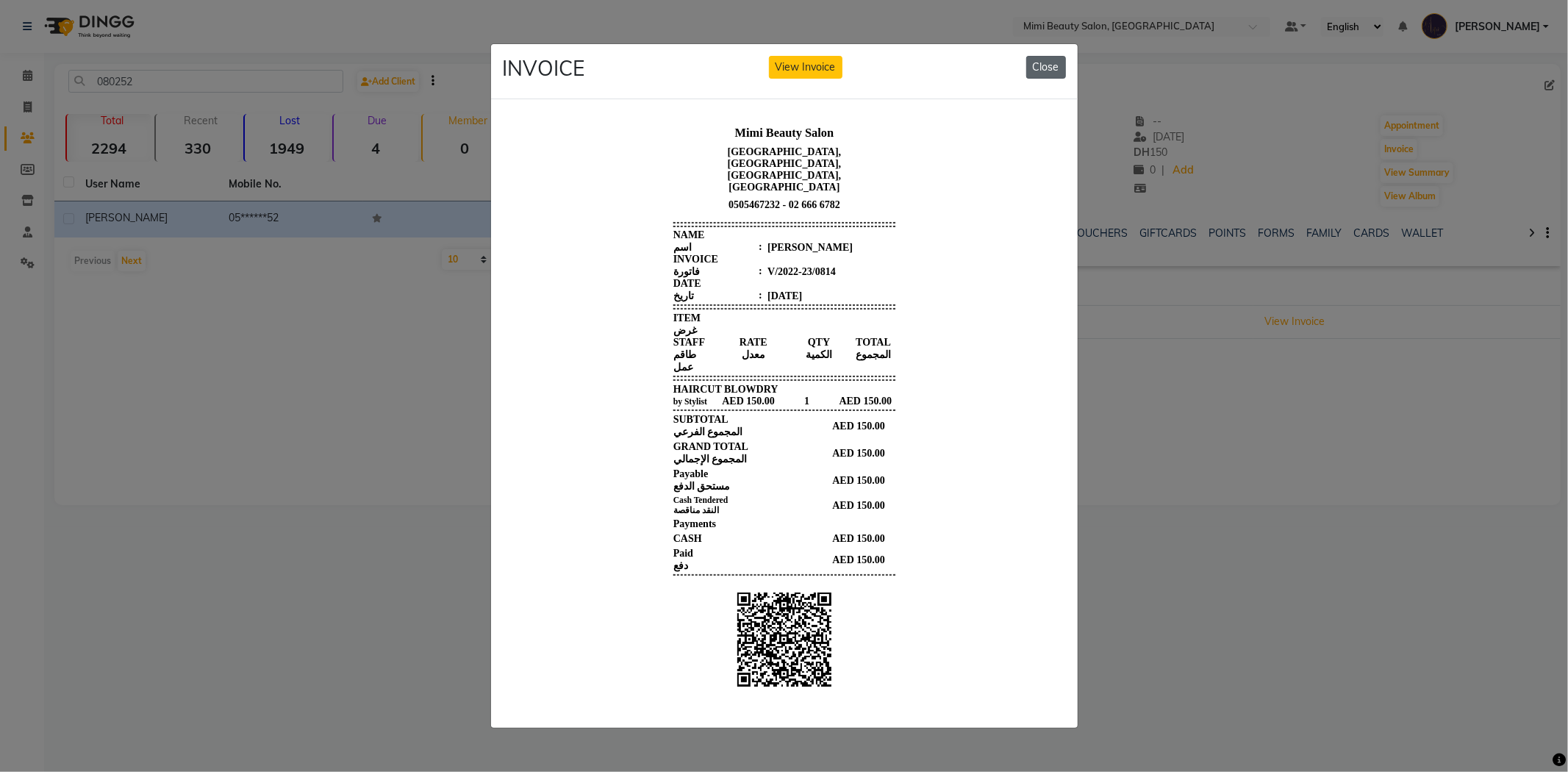
click at [1047, 56] on button "Close" at bounding box center [1046, 67] width 40 height 23
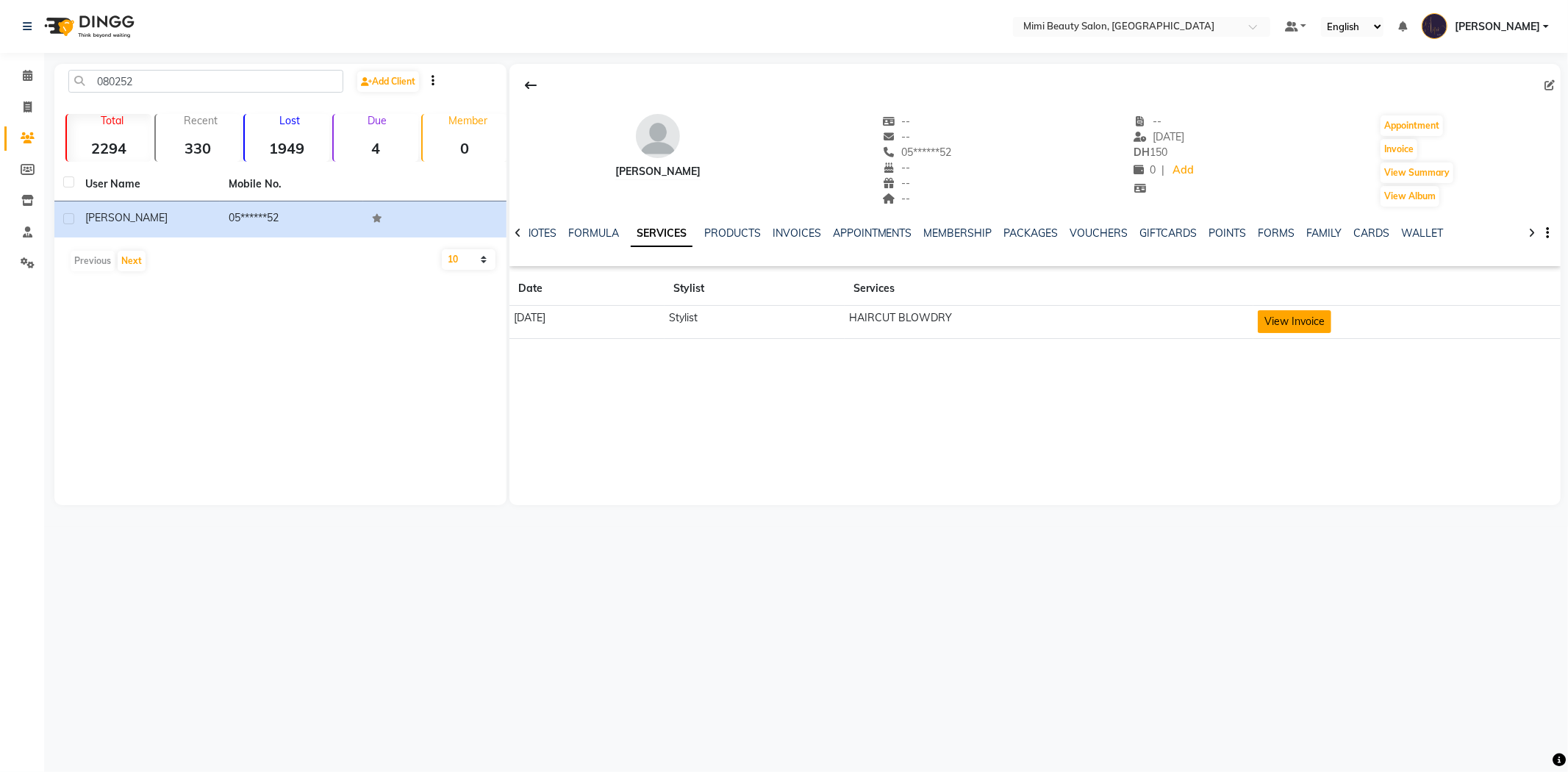
click at [1332, 320] on button "View Invoice" at bounding box center [1295, 321] width 73 height 23
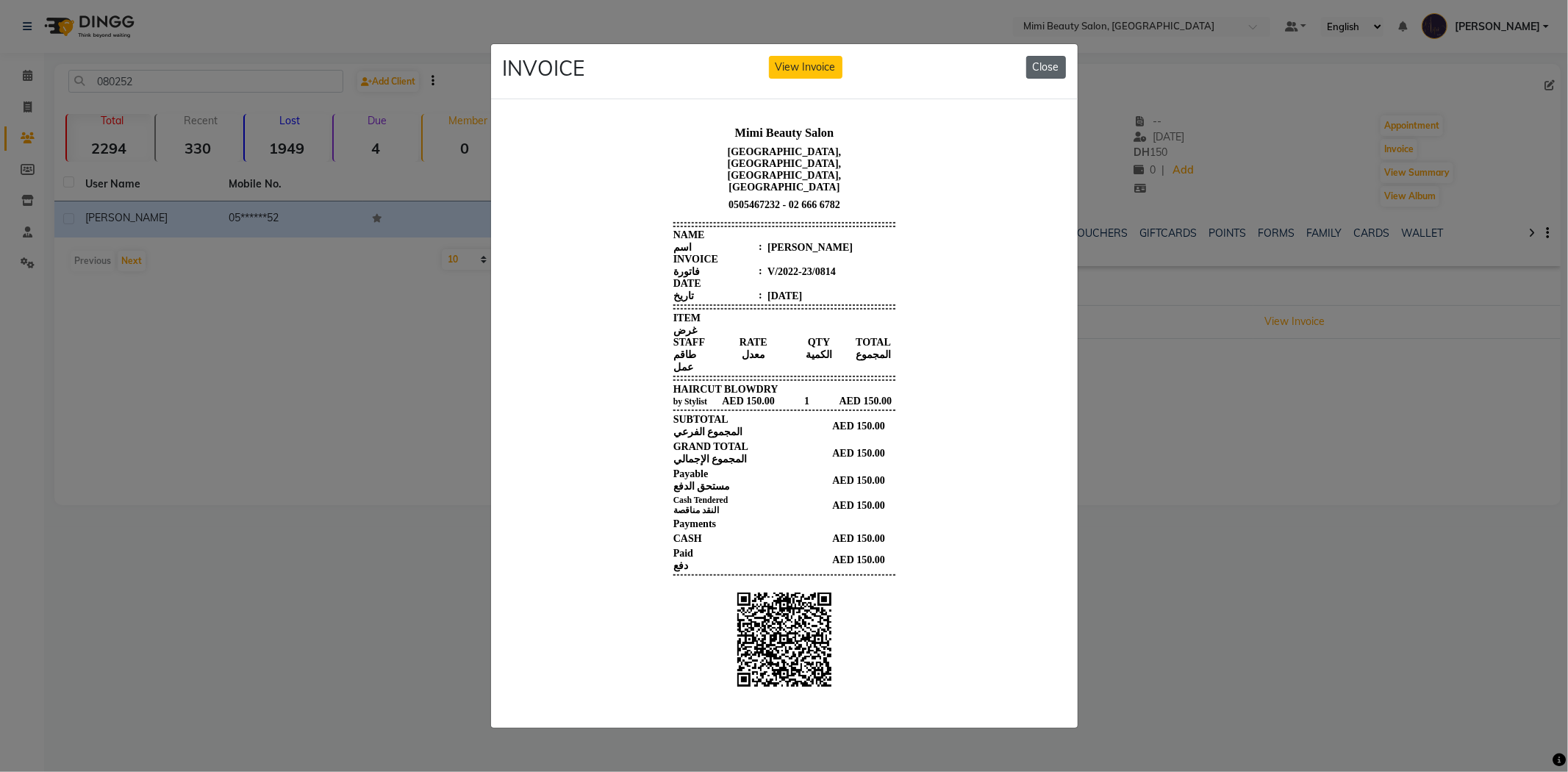
click at [1041, 60] on button "Close" at bounding box center [1046, 67] width 40 height 23
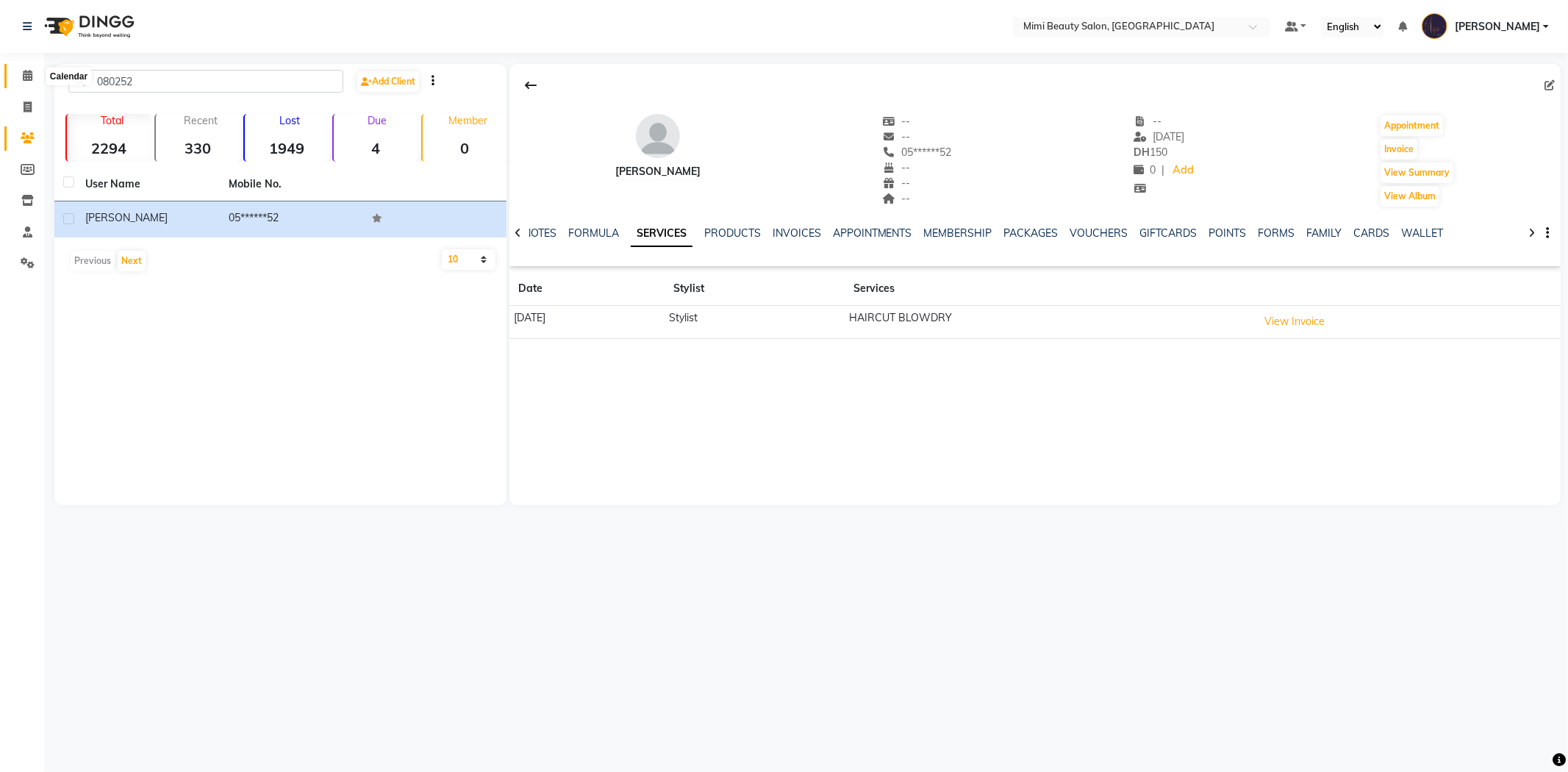
click at [35, 79] on span at bounding box center [27, 76] width 25 height 17
